Goal: Book appointment/travel/reservation

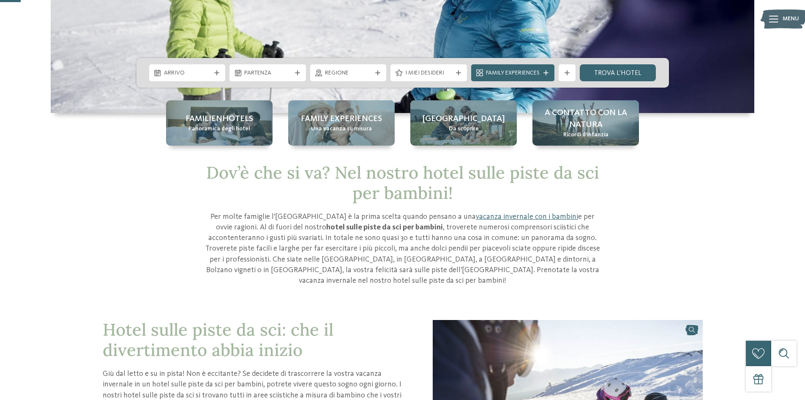
scroll to position [42, 0]
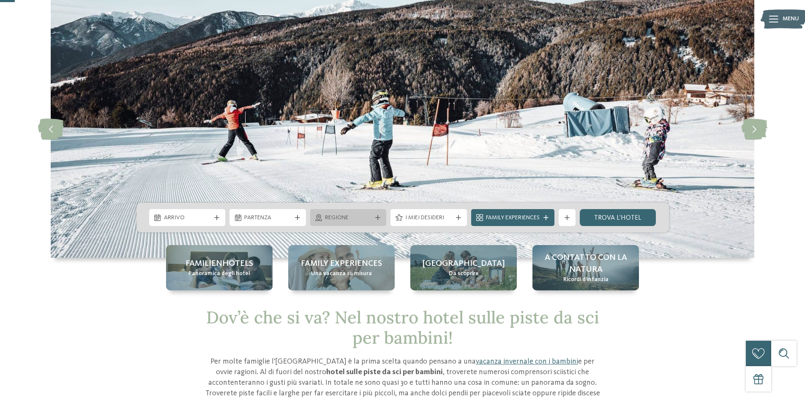
click at [376, 216] on icon at bounding box center [377, 217] width 5 height 5
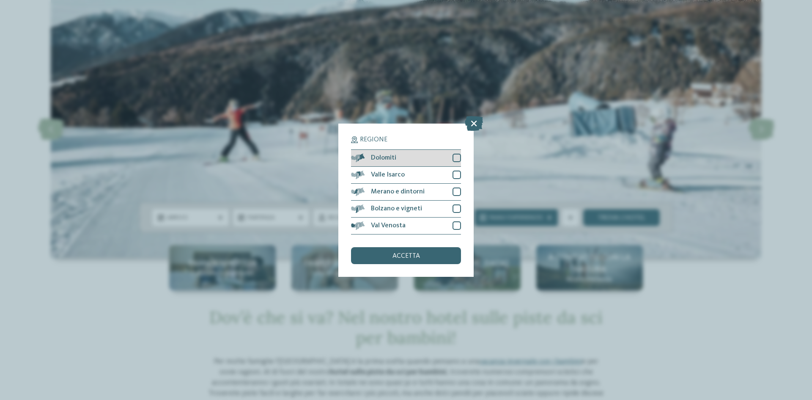
click at [456, 158] on div at bounding box center [456, 157] width 8 height 8
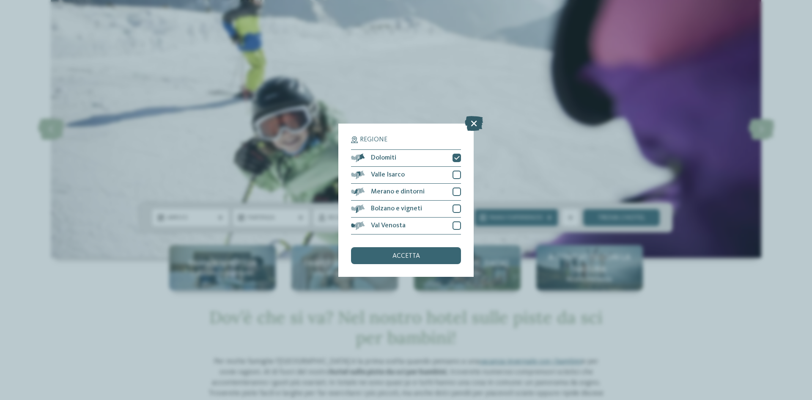
click at [475, 123] on icon at bounding box center [474, 122] width 18 height 15
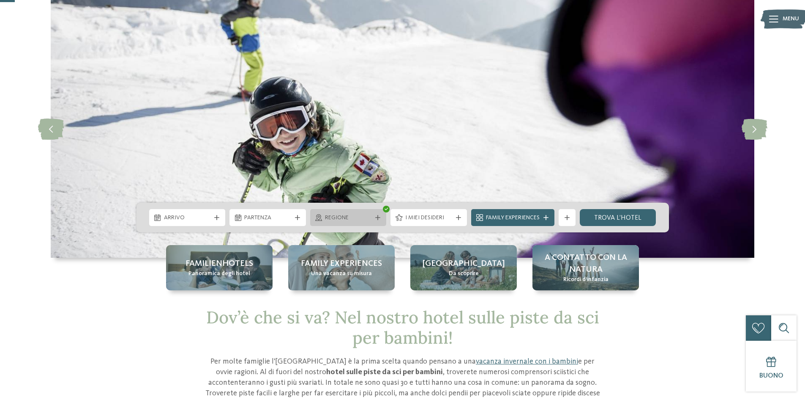
click at [350, 219] on span "Regione" at bounding box center [348, 218] width 47 height 8
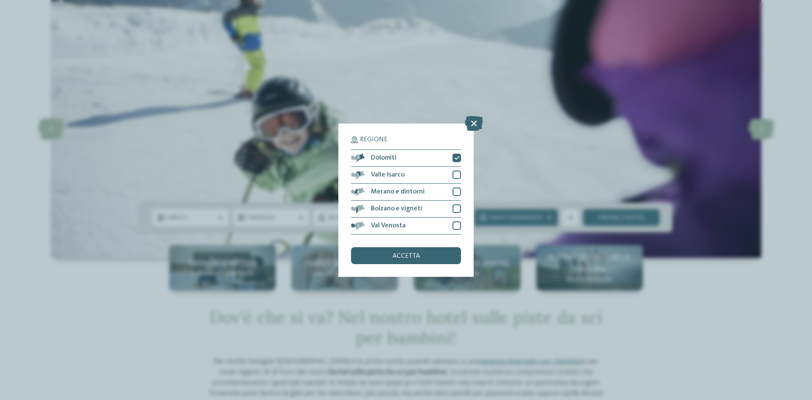
click at [690, 170] on div "Regione Dolomiti" at bounding box center [406, 200] width 812 height 400
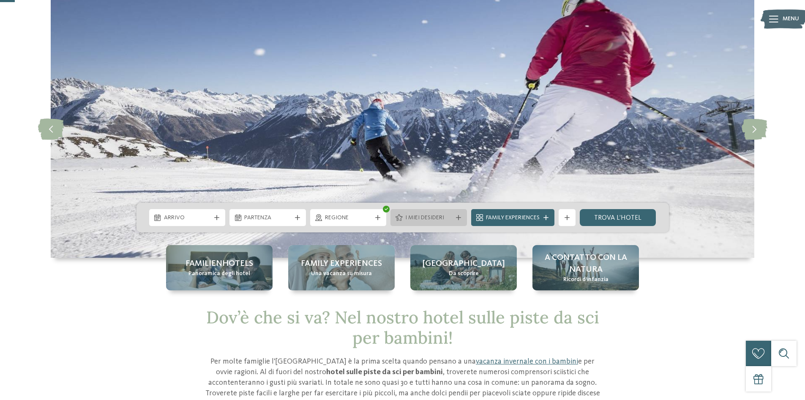
click at [440, 215] on span "I miei desideri" at bounding box center [428, 218] width 47 height 8
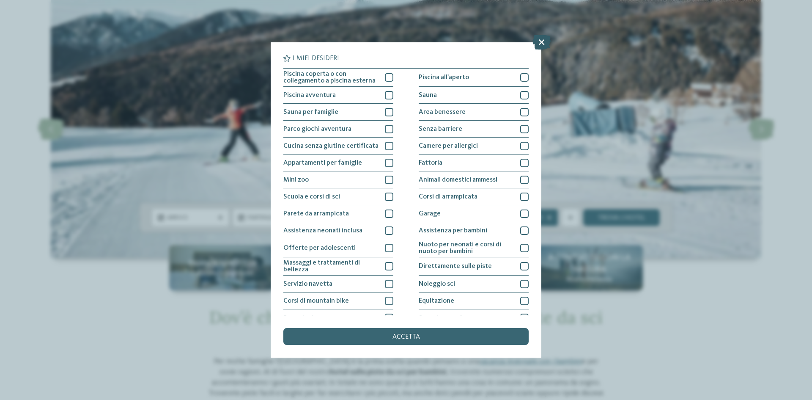
click at [537, 40] on icon at bounding box center [541, 42] width 18 height 15
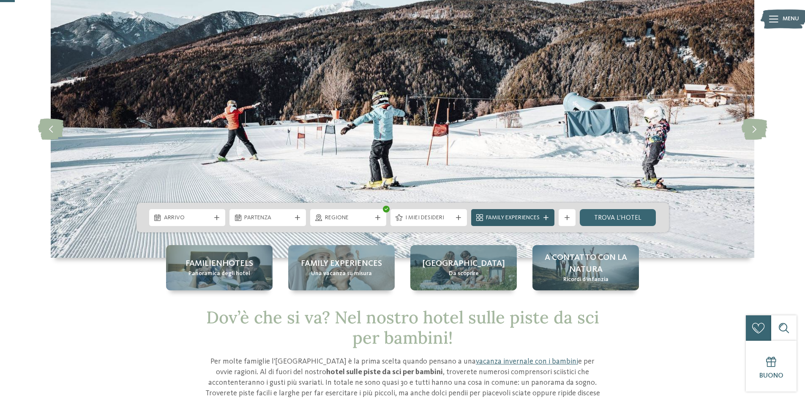
click at [527, 216] on span "Family Experiences" at bounding box center [513, 218] width 54 height 8
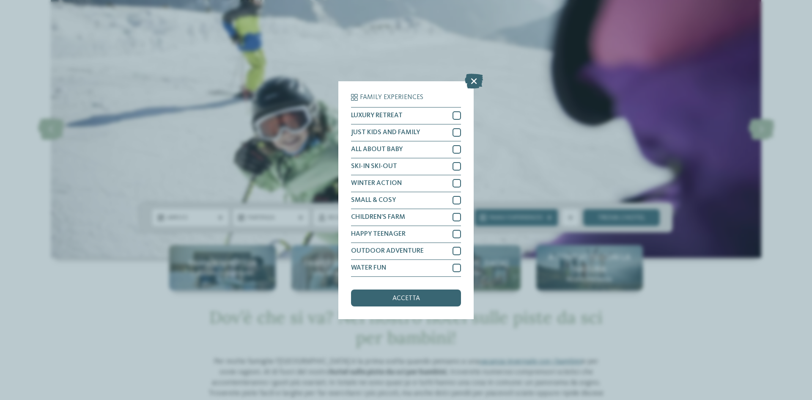
click at [556, 153] on div "Family Experiences LUXURY RETREAT JUST KIDS AND FAMILY" at bounding box center [406, 200] width 812 height 400
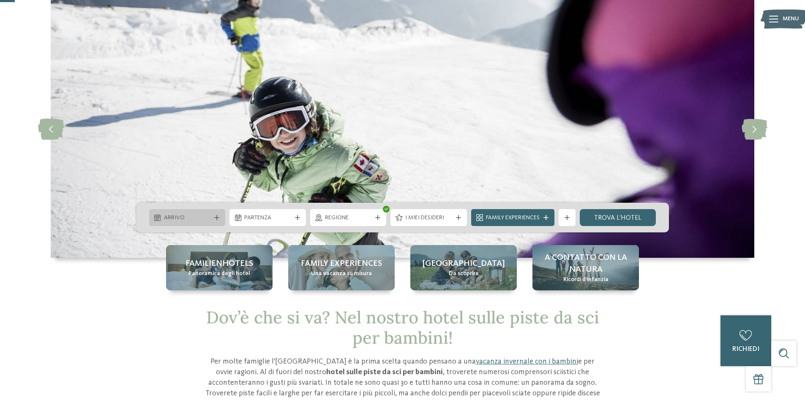
click at [193, 219] on span "Arrivo" at bounding box center [187, 218] width 47 height 8
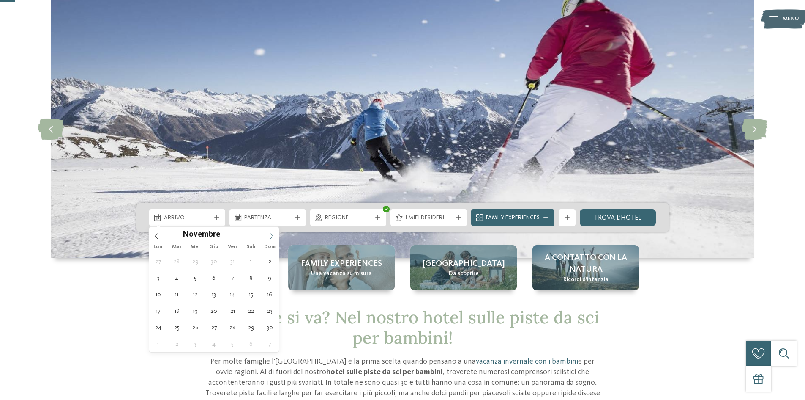
click at [273, 238] on icon at bounding box center [272, 236] width 6 height 6
type div "29.12.2025"
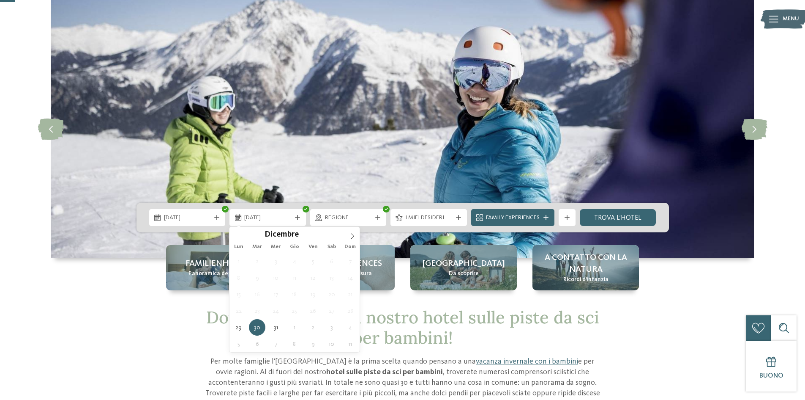
click at [118, 282] on div "Familienhotels Panoramica degli hotel Family experiences Una vacanza su misura …" at bounding box center [402, 267] width 575 height 45
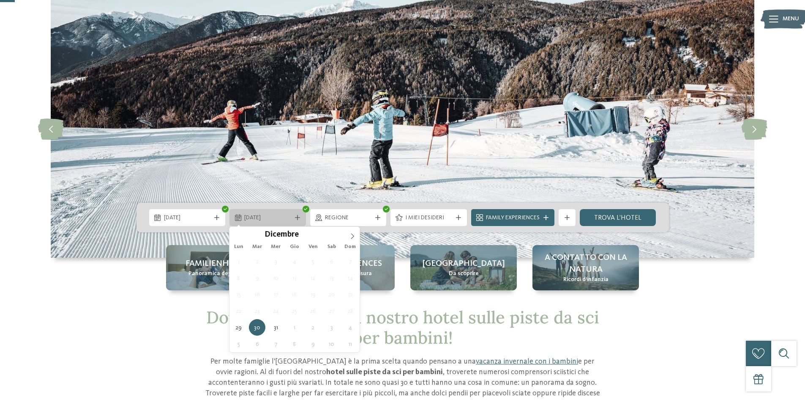
click at [280, 216] on span "30.12.2025" at bounding box center [267, 218] width 47 height 8
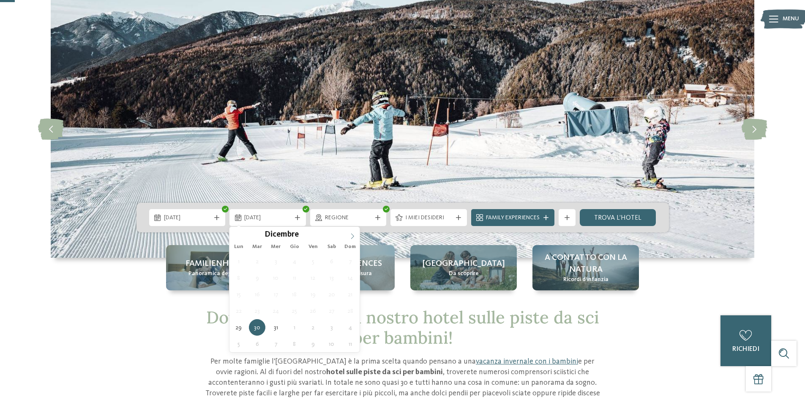
type input "****"
click at [353, 235] on icon at bounding box center [353, 236] width 6 height 6
type div "05.01.2026"
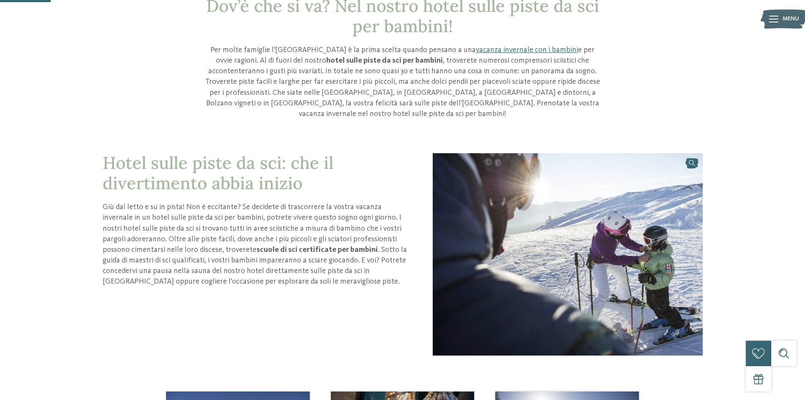
scroll to position [127, 0]
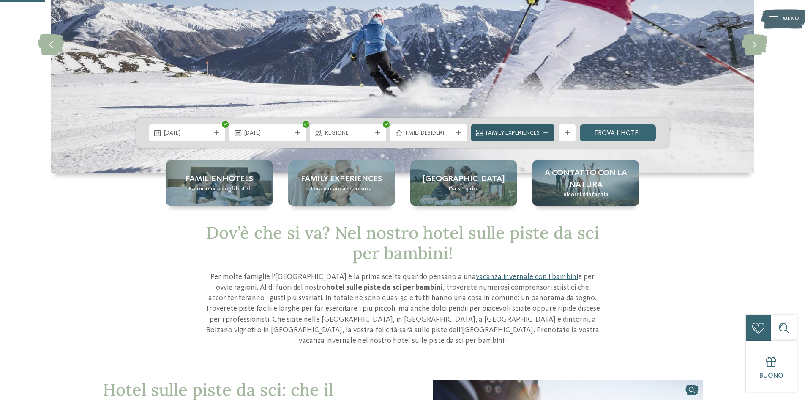
click at [510, 133] on span "Family Experiences" at bounding box center [513, 133] width 54 height 8
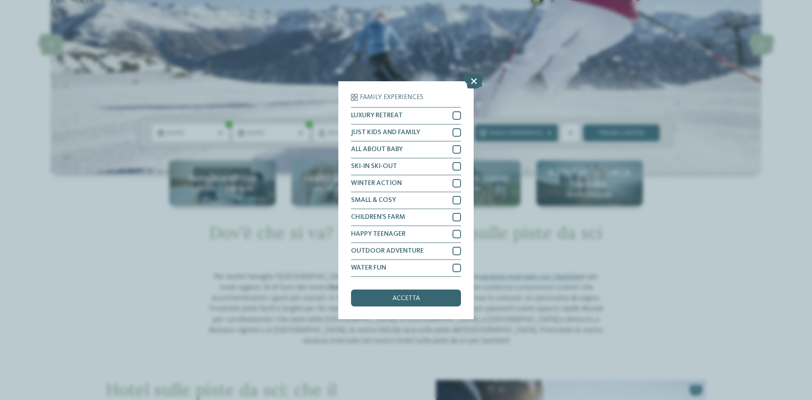
click at [609, 162] on div "Family Experiences LUXURY RETREAT JUST KIDS AND FAMILY" at bounding box center [406, 200] width 812 height 400
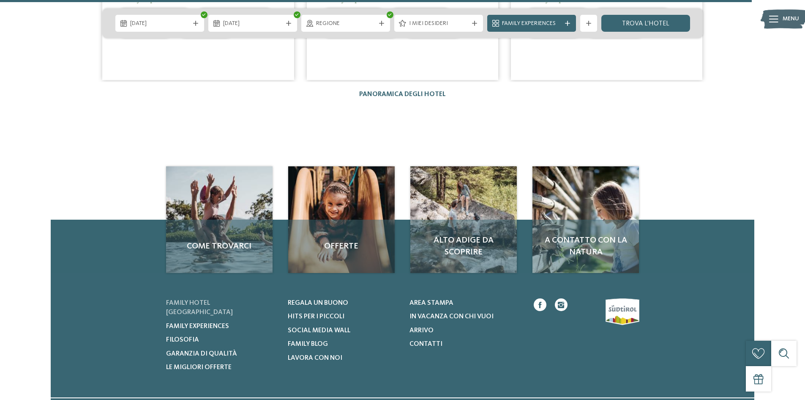
scroll to position [2156, 0]
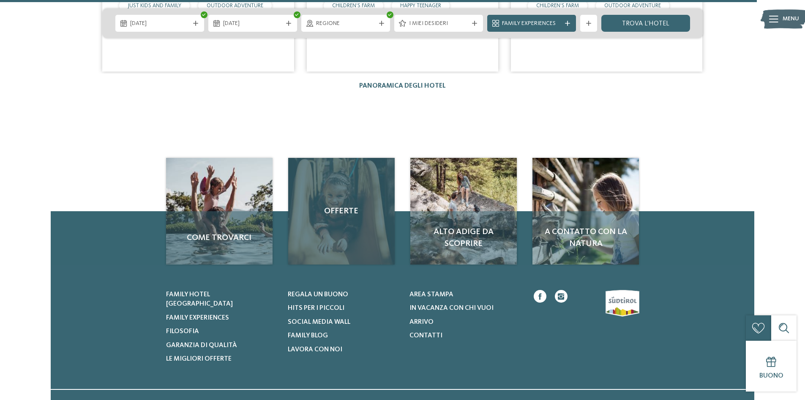
click at [349, 221] on div "Offerte" at bounding box center [341, 211] width 107 height 107
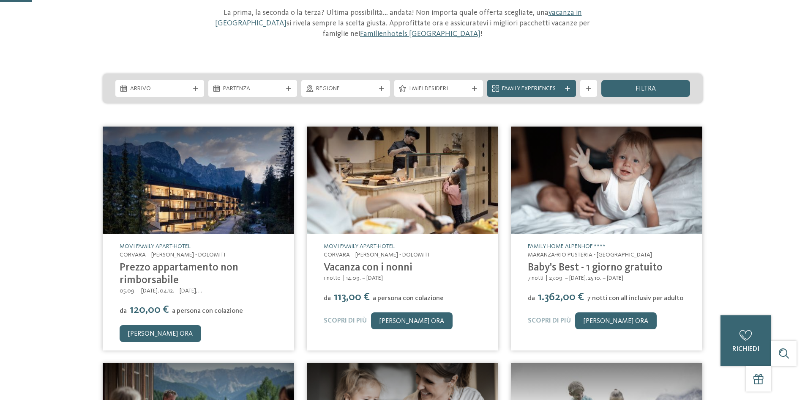
scroll to position [127, 0]
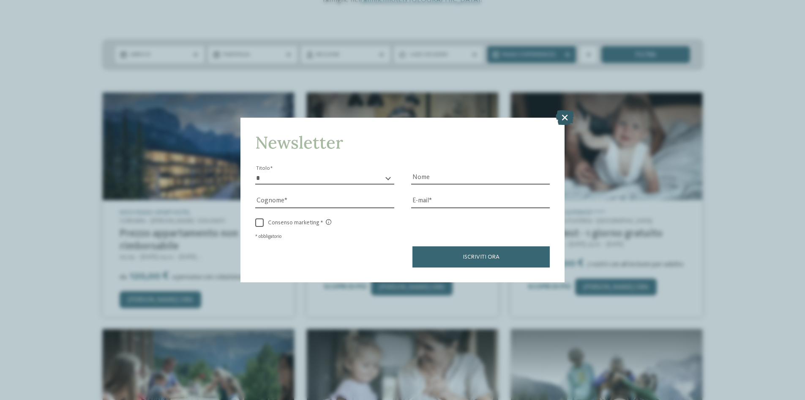
click at [565, 112] on icon at bounding box center [565, 117] width 18 height 15
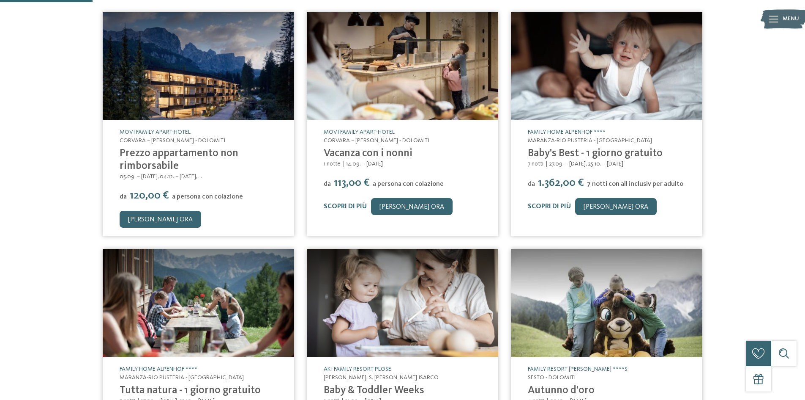
scroll to position [383, 0]
